Goal: Check status: Check status

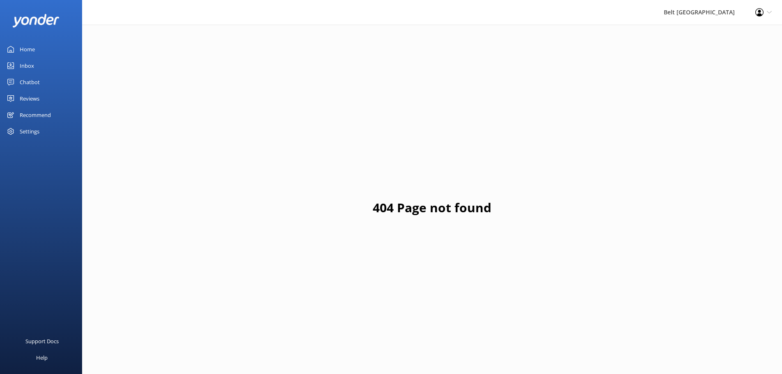
click at [27, 98] on div "Reviews" at bounding box center [30, 98] width 20 height 16
